Goal: Find specific page/section: Find specific page/section

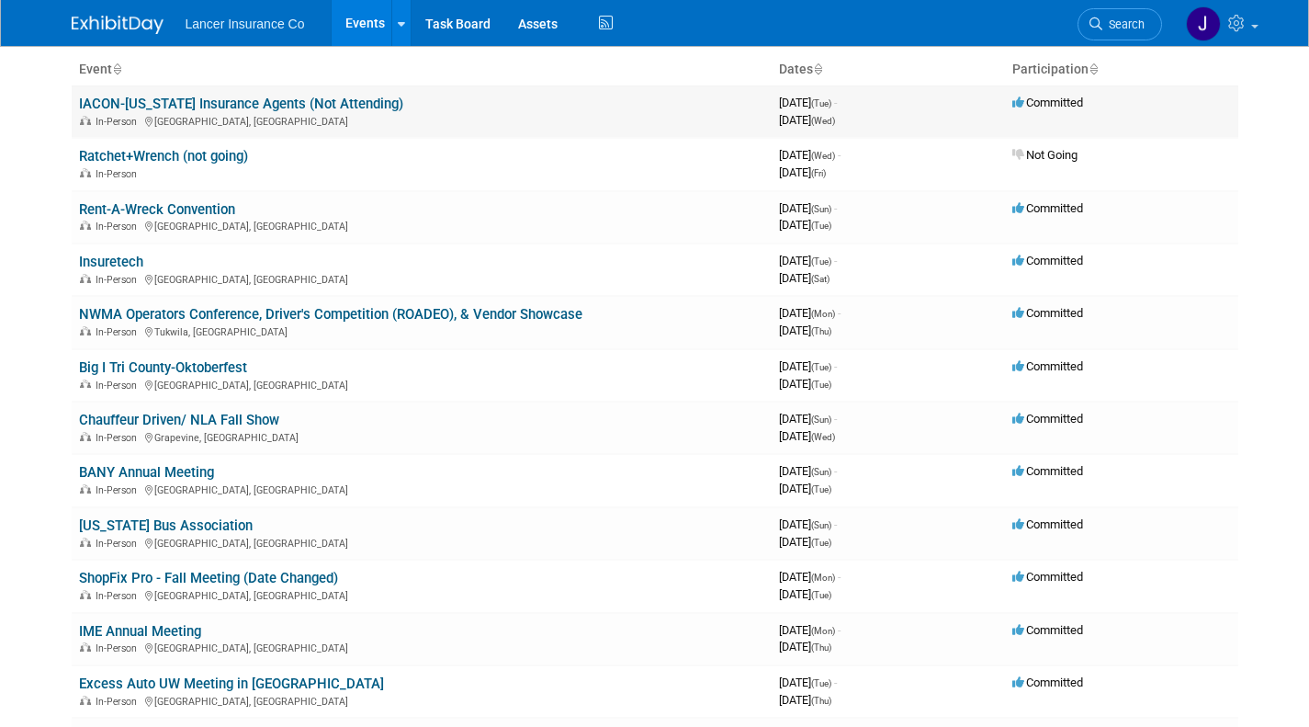
scroll to position [140, 0]
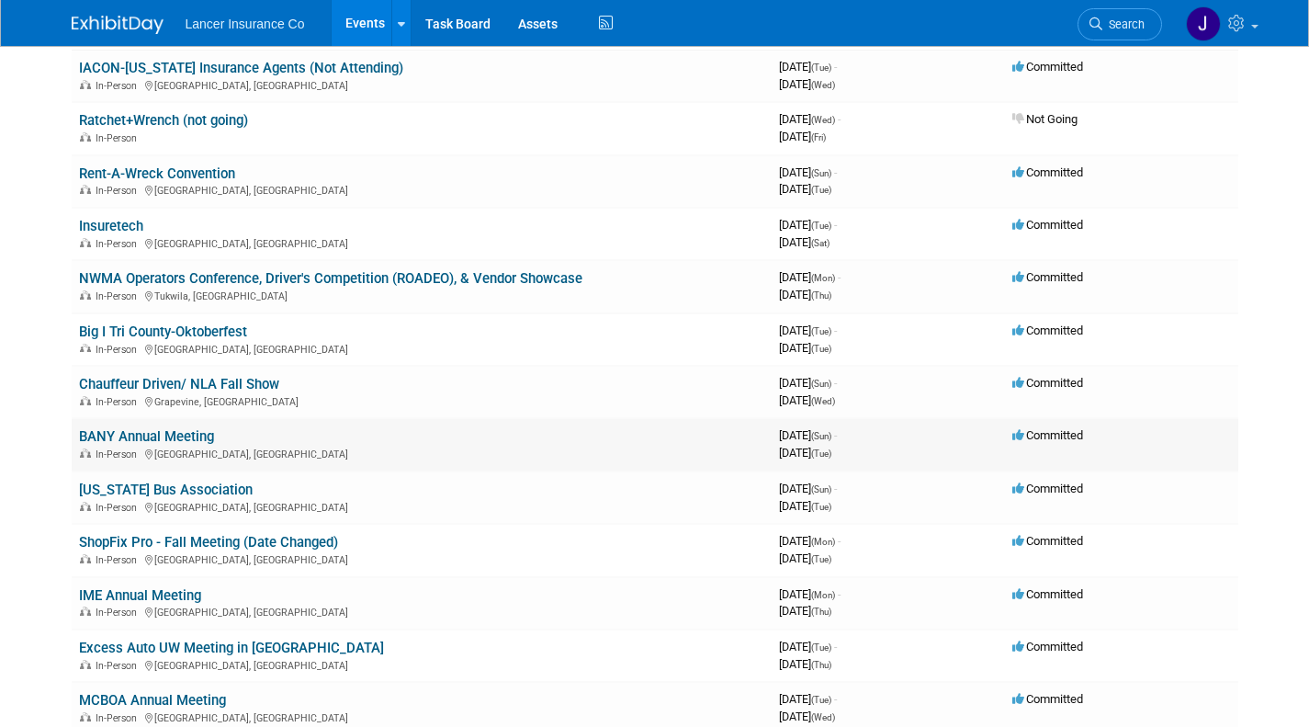
click at [151, 447] on div "In-Person Atlantic City, NJ" at bounding box center [421, 453] width 685 height 15
click at [151, 434] on link "BANY Annual Meeting" at bounding box center [146, 436] width 135 height 17
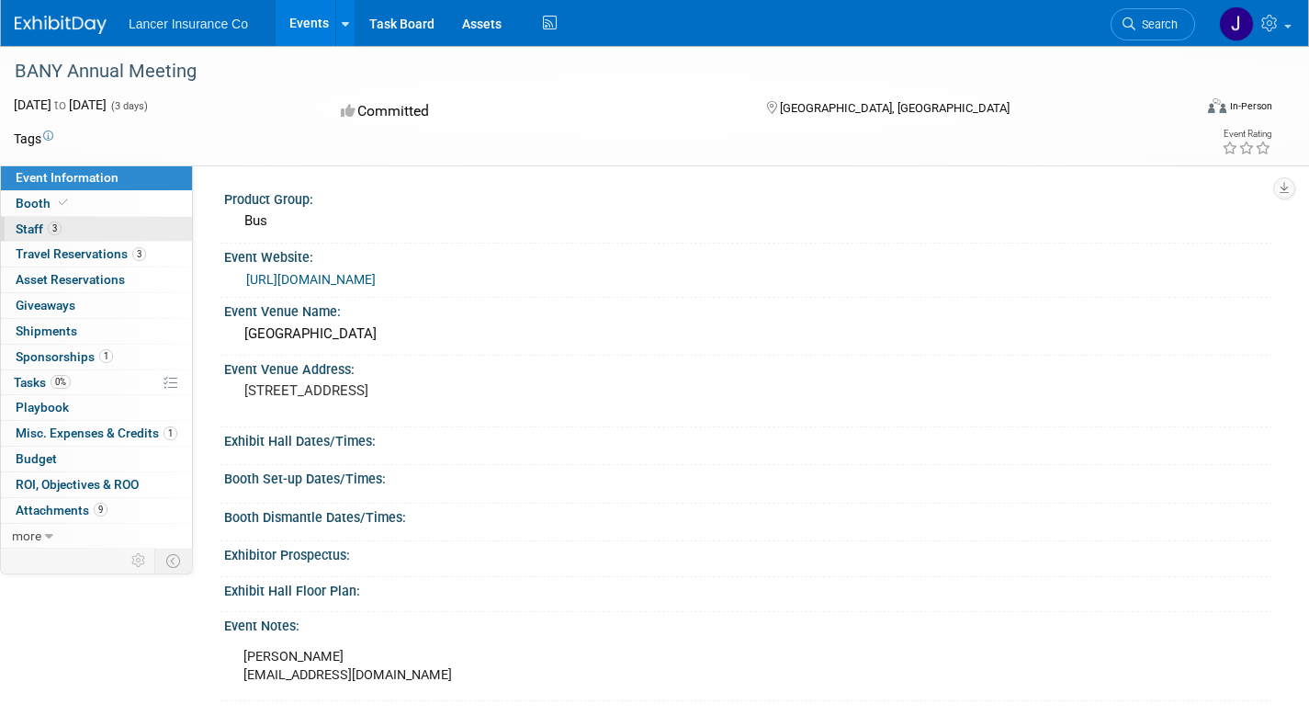
click at [59, 232] on span "3" at bounding box center [55, 228] width 14 height 14
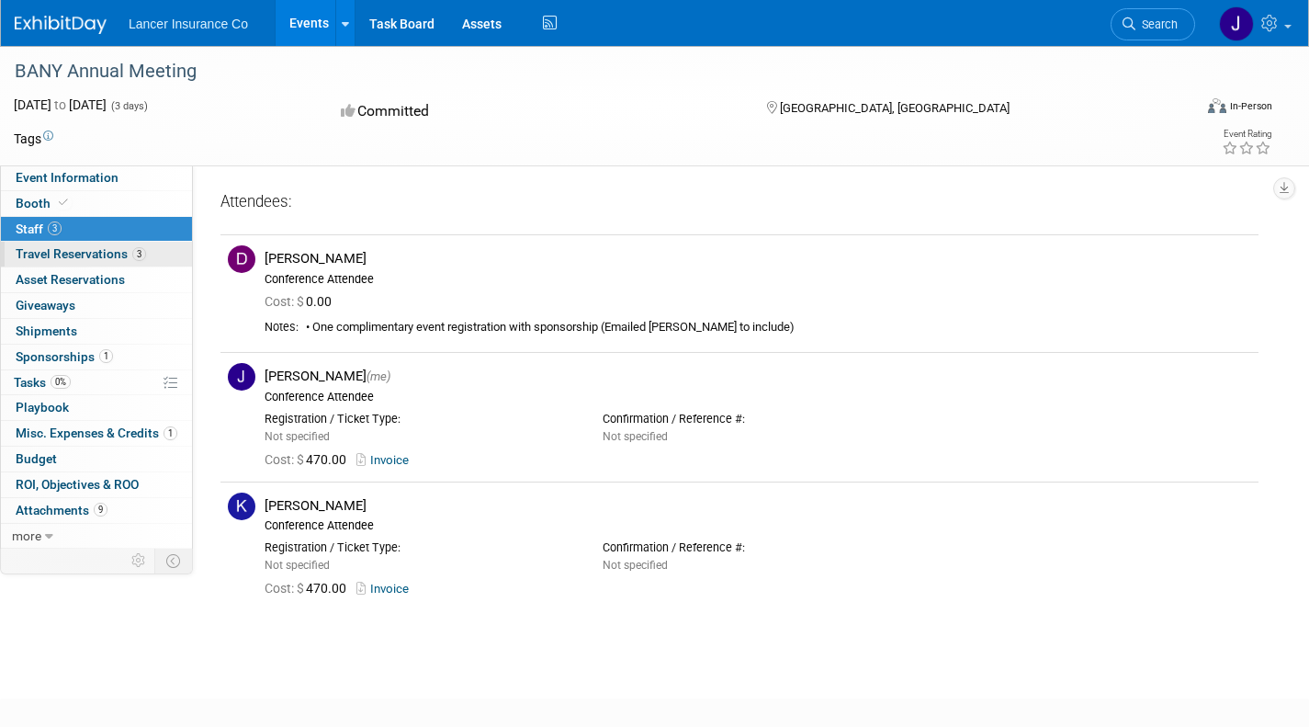
click at [47, 251] on span "Travel Reservations 3" at bounding box center [81, 253] width 130 height 15
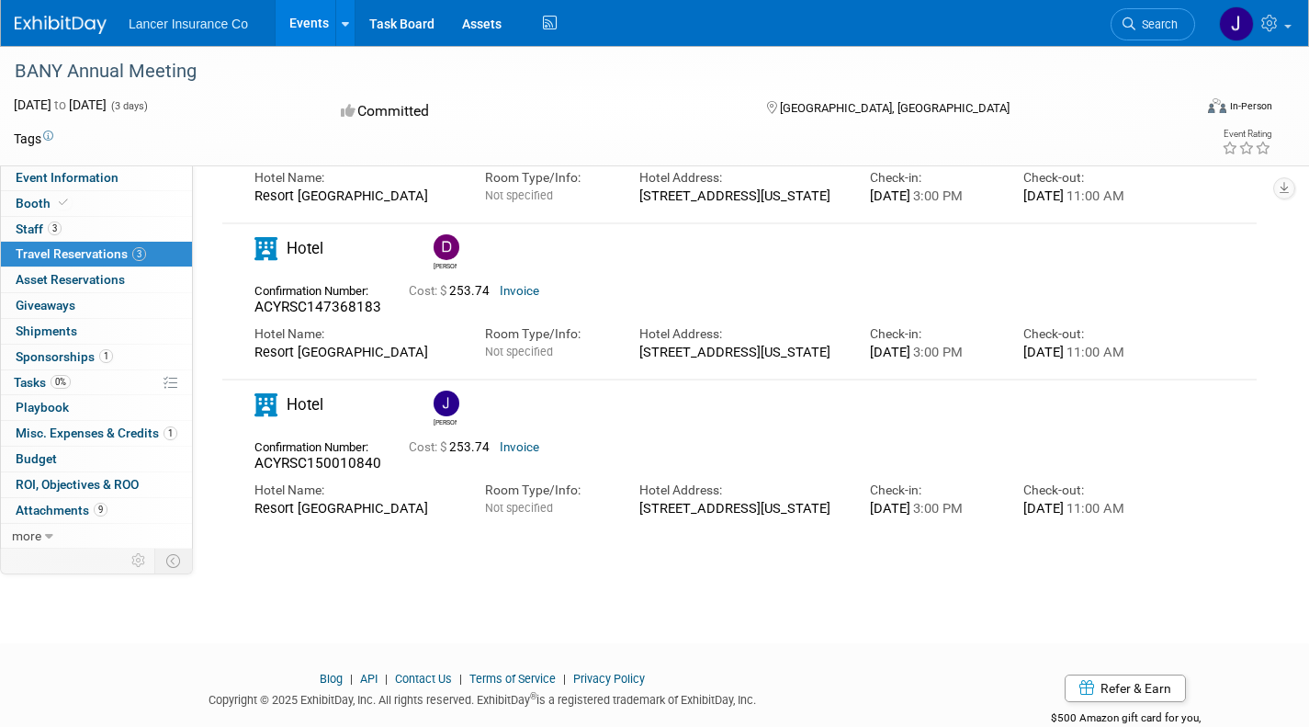
scroll to position [237, 0]
